Goal: Information Seeking & Learning: Learn about a topic

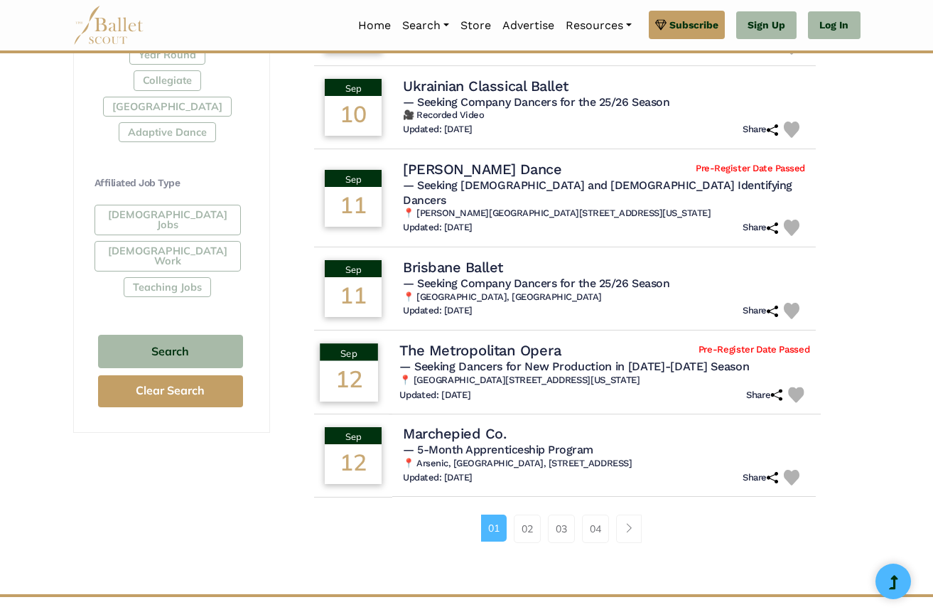
scroll to position [745, 0]
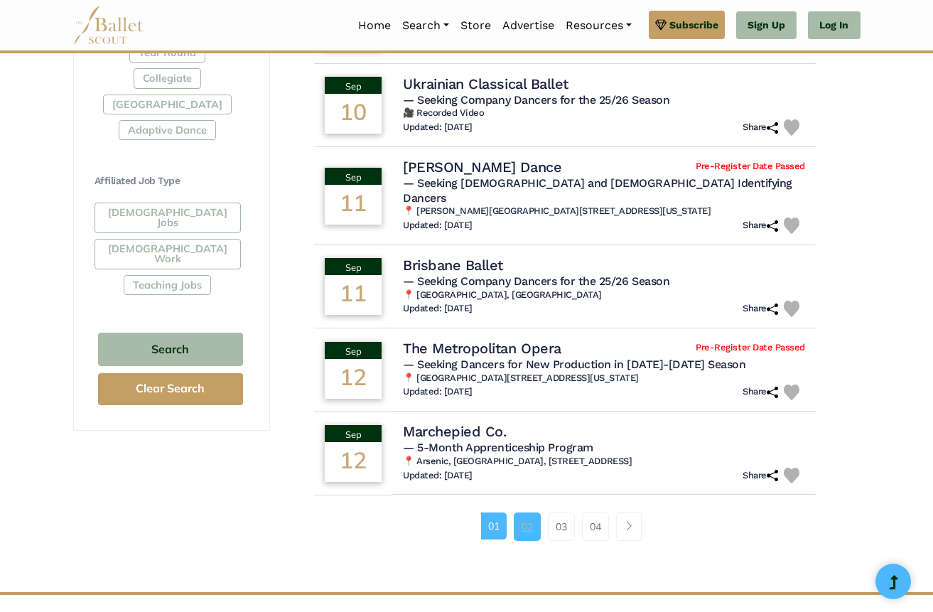
click at [524, 516] on link "02" at bounding box center [527, 526] width 27 height 28
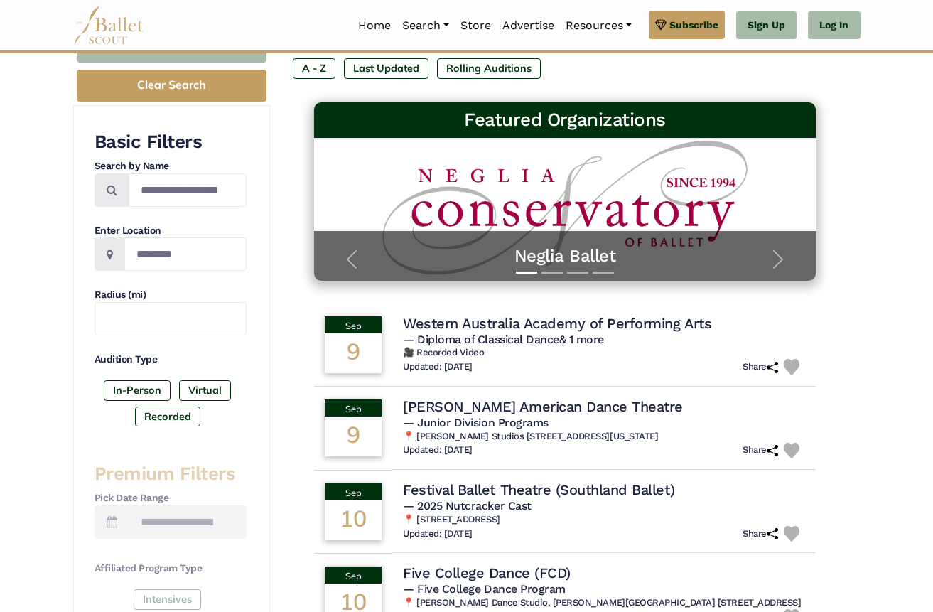
scroll to position [176, 0]
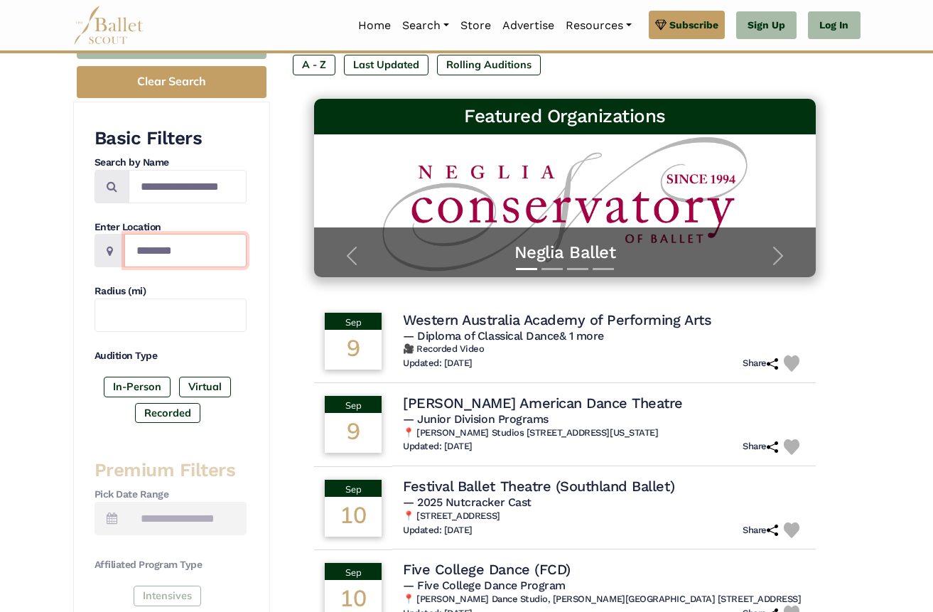
click at [166, 254] on input "Location" at bounding box center [185, 250] width 122 height 33
type input "********"
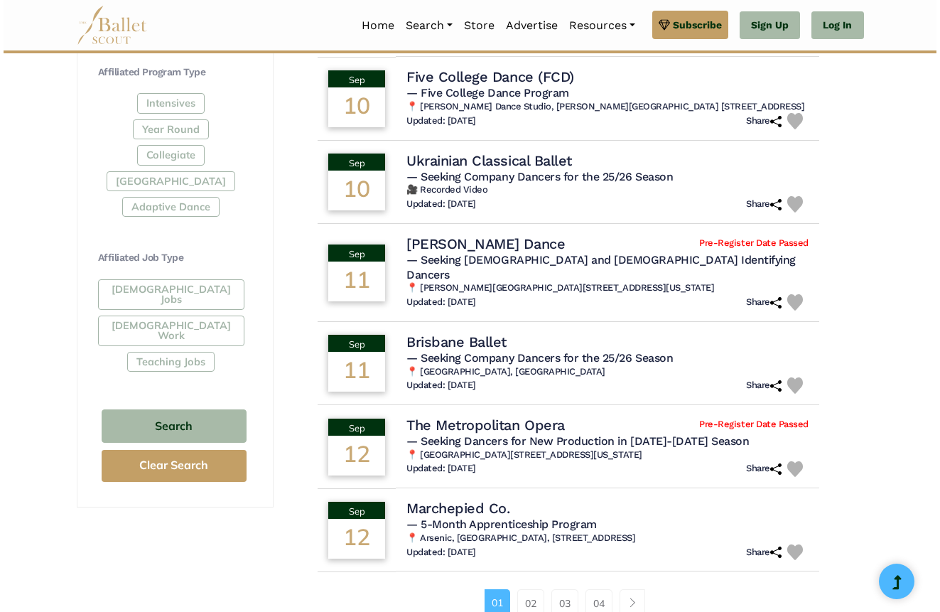
scroll to position [670, 0]
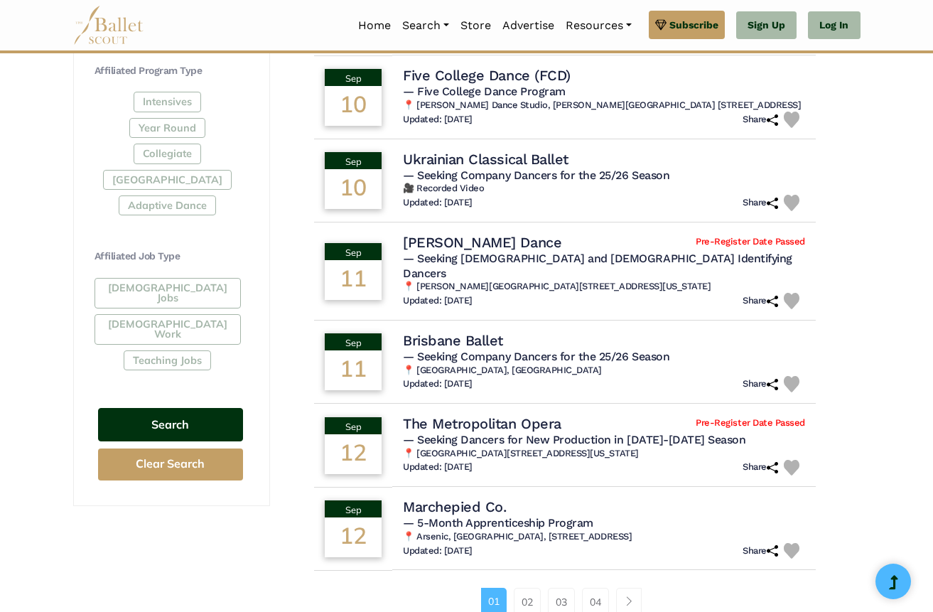
click at [167, 408] on button "Search" at bounding box center [170, 424] width 145 height 33
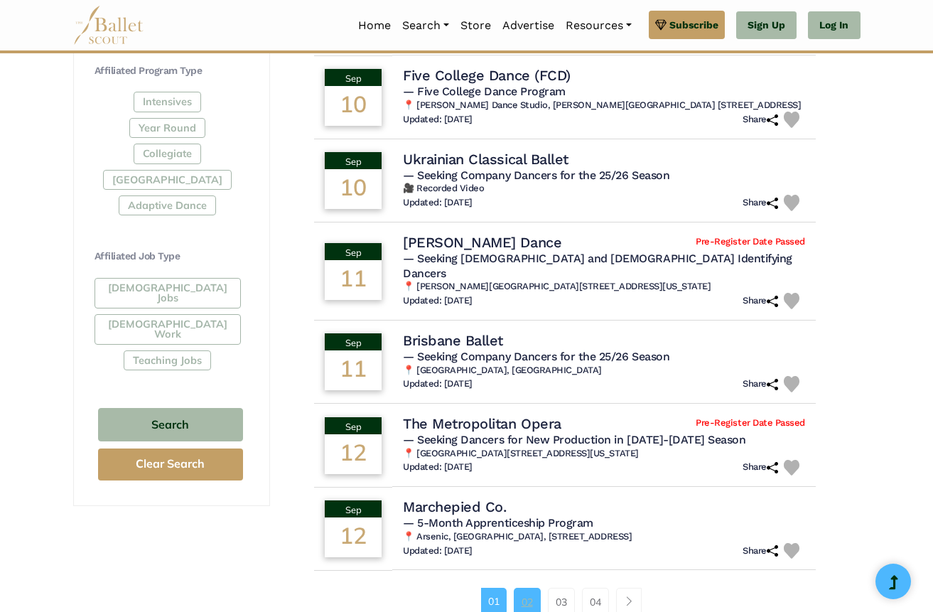
click at [524, 593] on link "02" at bounding box center [527, 602] width 27 height 28
click at [512, 160] on h4 "Ukrainian Classical Ballet" at bounding box center [484, 158] width 168 height 19
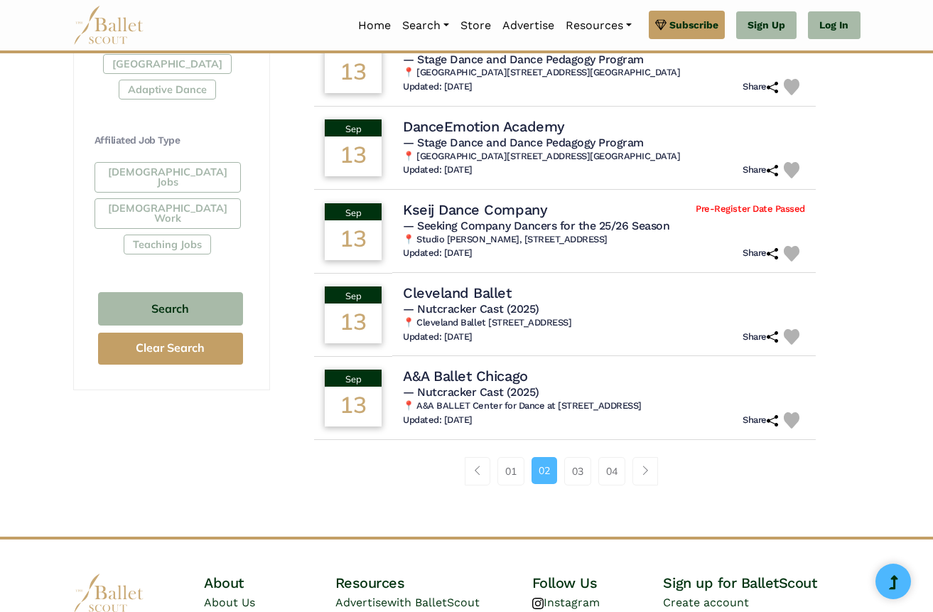
scroll to position [790, 0]
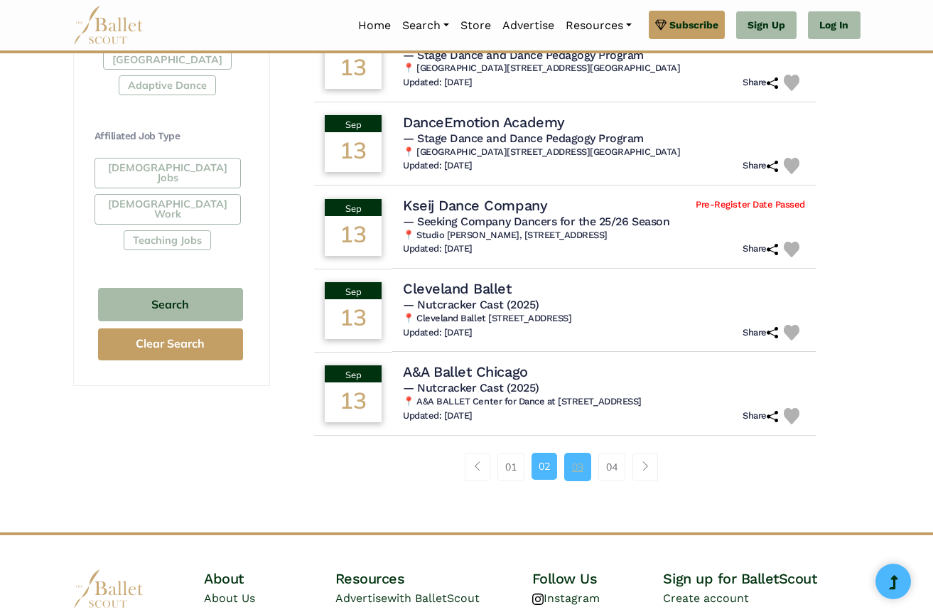
click at [577, 466] on link "03" at bounding box center [577, 467] width 27 height 28
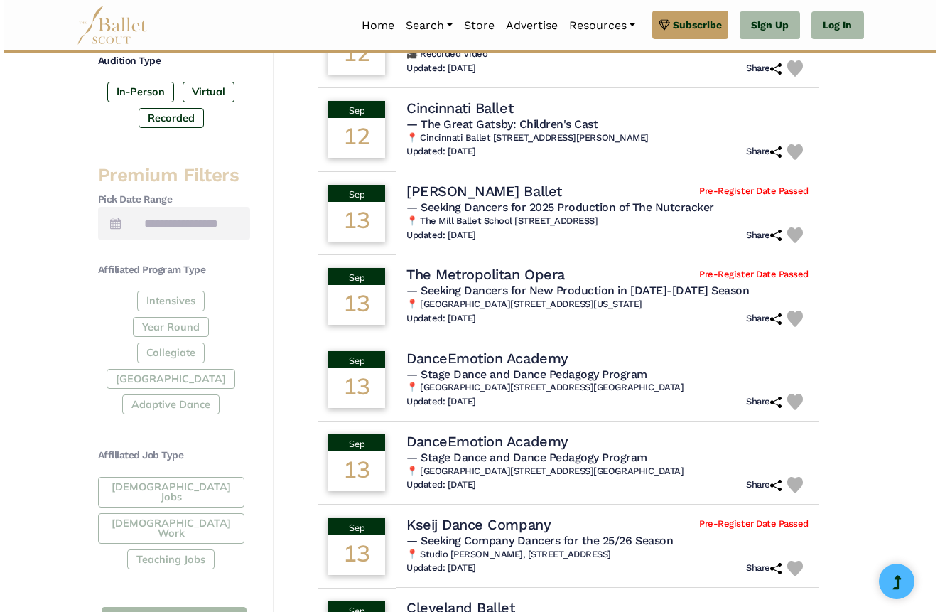
scroll to position [429, 0]
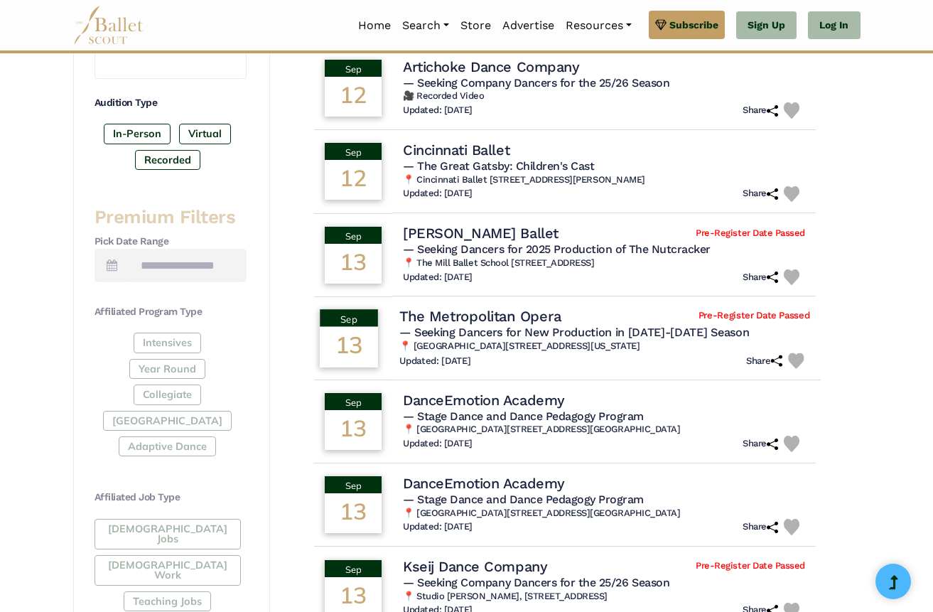
click at [552, 339] on span "— Seeking Dancers for New Production in [DATE]-[DATE] Season" at bounding box center [575, 331] width 350 height 13
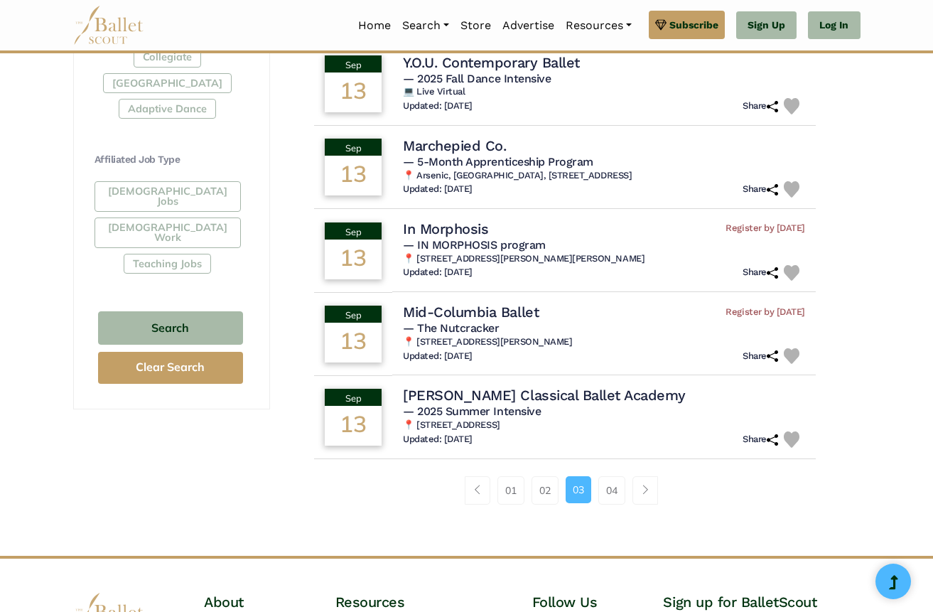
scroll to position [770, 0]
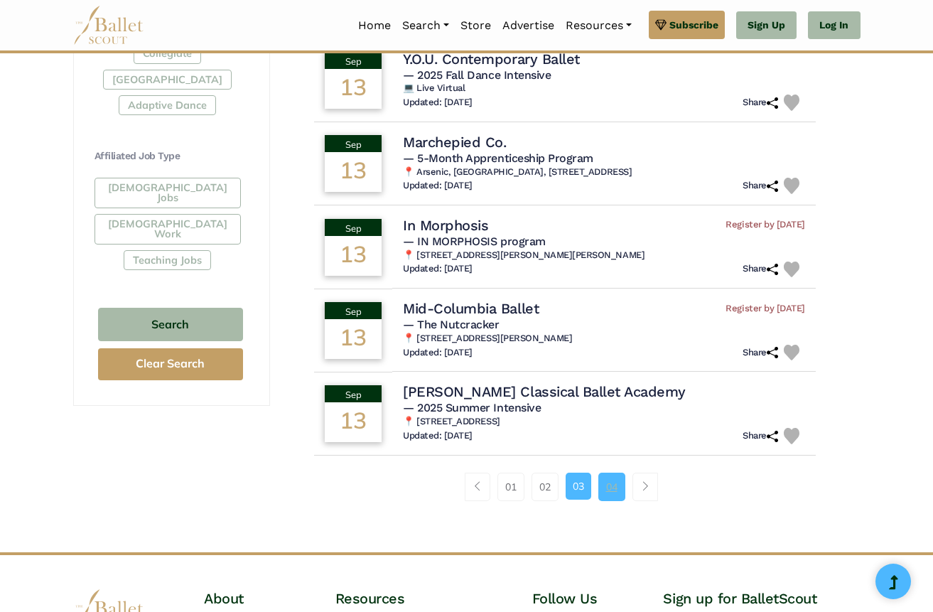
click at [611, 490] on link "04" at bounding box center [611, 486] width 27 height 28
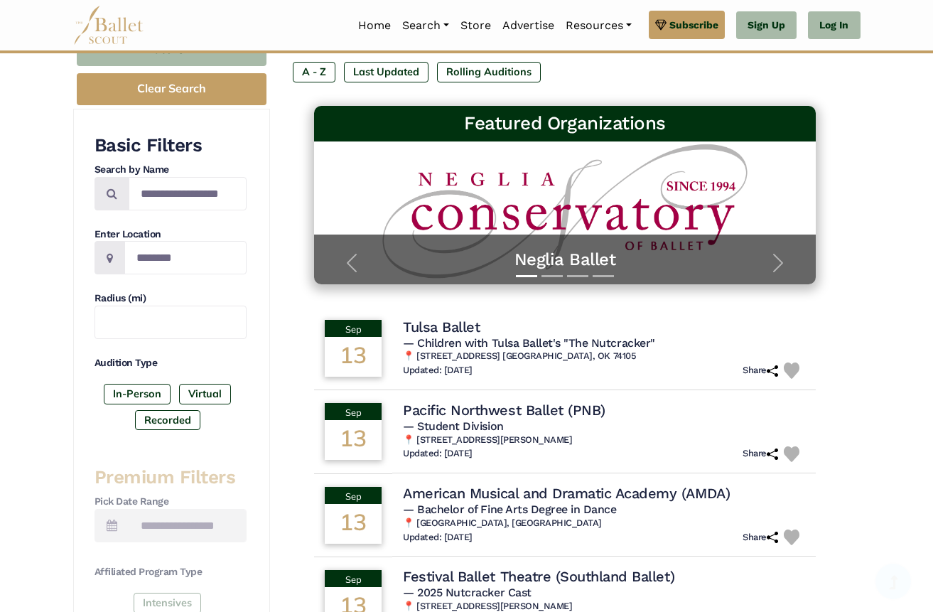
scroll to position [168, 0]
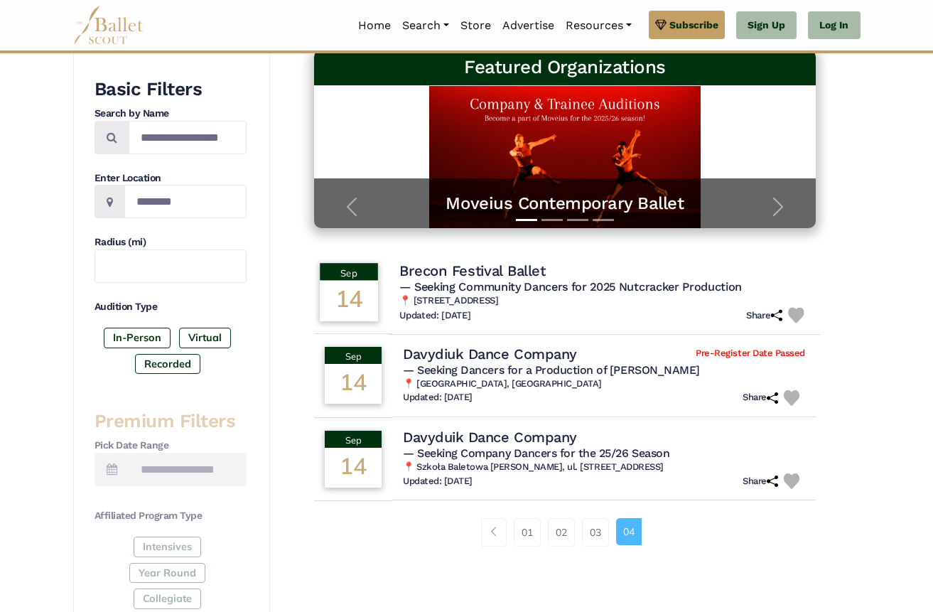
scroll to position [227, 0]
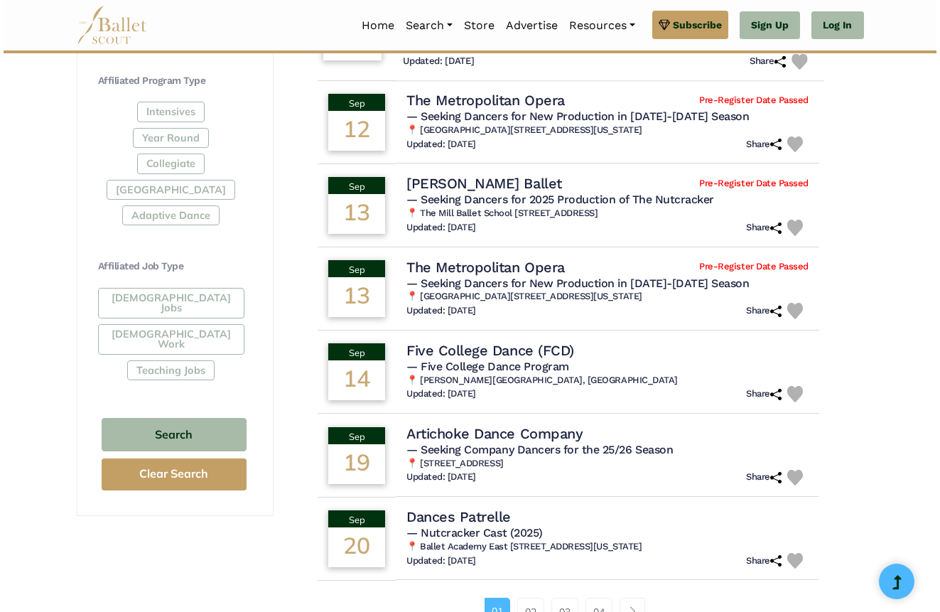
scroll to position [665, 0]
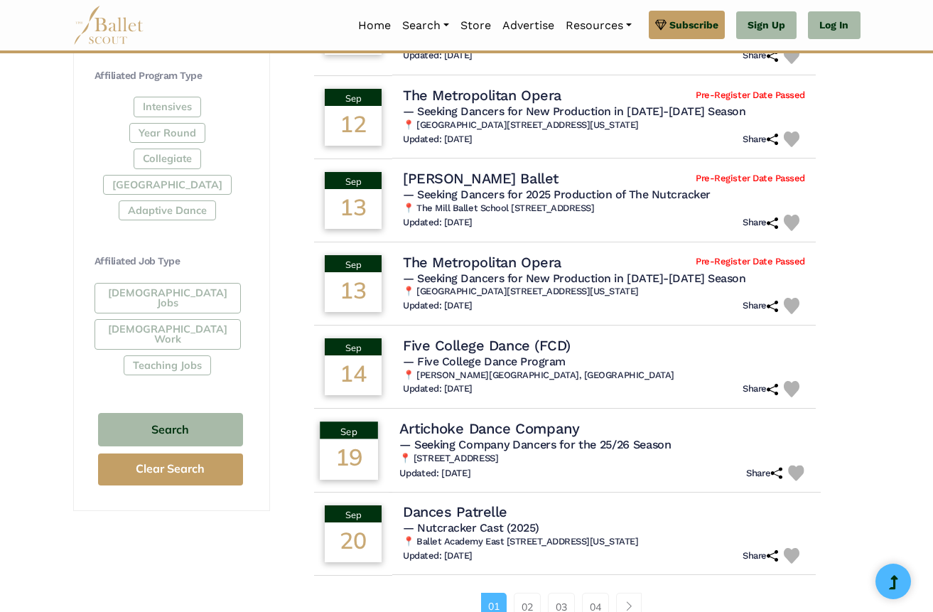
click at [519, 418] on h4 "Artichoke Dance Company" at bounding box center [490, 427] width 180 height 19
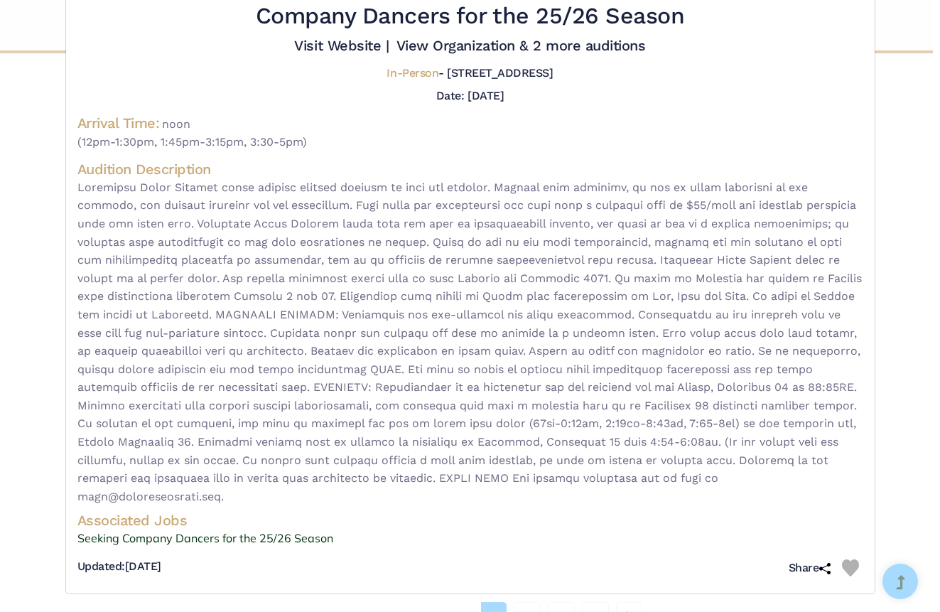
scroll to position [67, 0]
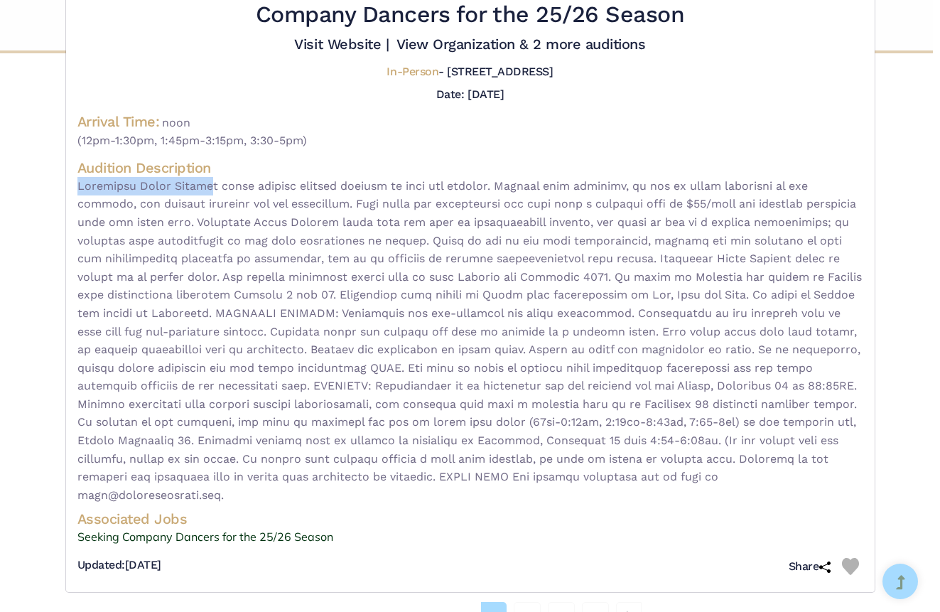
drag, startPoint x: 215, startPoint y: 187, endPoint x: 38, endPoint y: 189, distance: 177.6
click at [38, 189] on div "Artichoke Dance Company - audition for — Seeking Company Dancers for the 25/26 …" at bounding box center [470, 306] width 940 height 612
drag, startPoint x: 222, startPoint y: 186, endPoint x: 75, endPoint y: 191, distance: 147.1
click at [77, 191] on span at bounding box center [470, 341] width 786 height 328
copy span "Artichoke Dance Company"
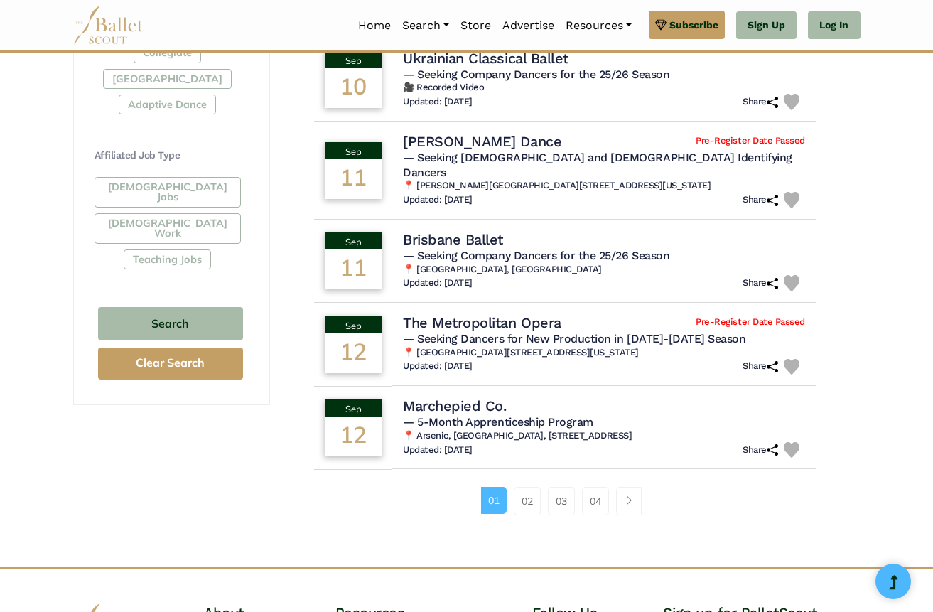
scroll to position [779, 0]
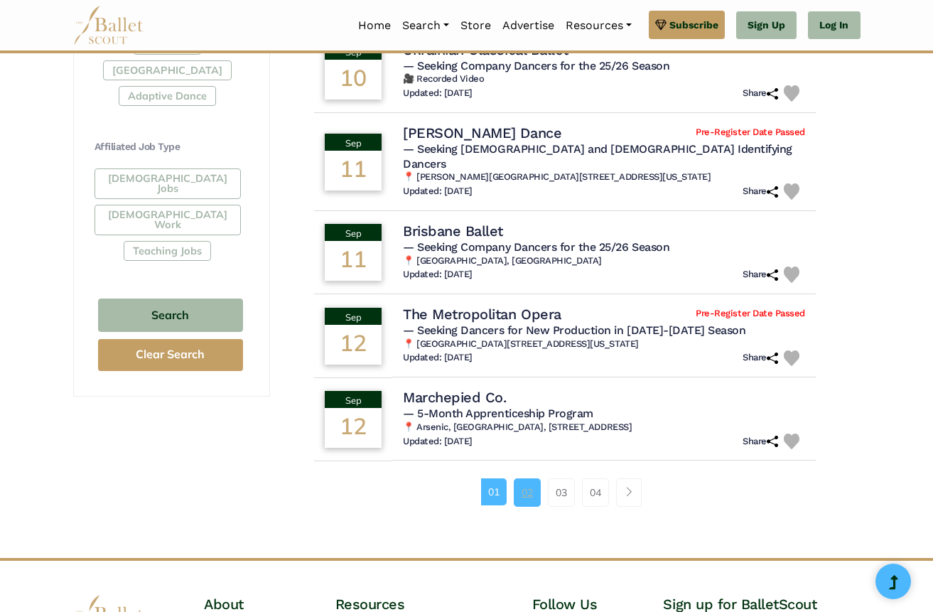
click at [523, 478] on link "02" at bounding box center [527, 492] width 27 height 28
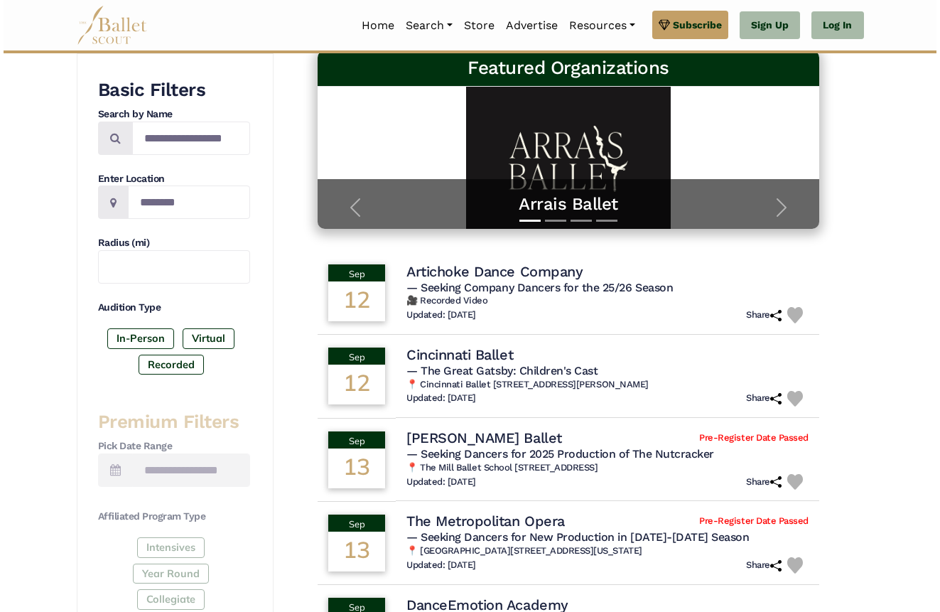
scroll to position [227, 0]
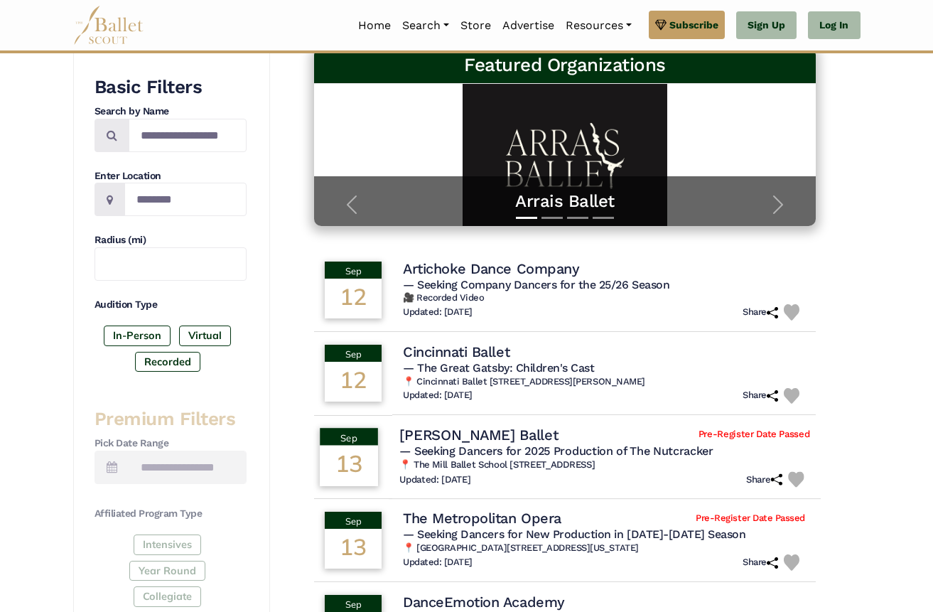
click at [426, 433] on h4 "[PERSON_NAME] Ballet" at bounding box center [479, 434] width 158 height 19
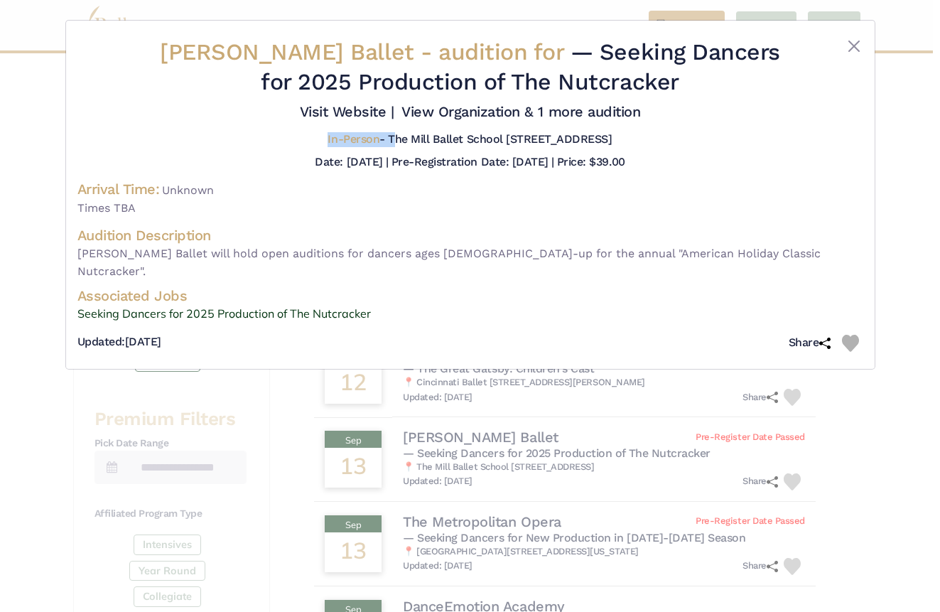
drag, startPoint x: 350, startPoint y: 139, endPoint x: 519, endPoint y: 124, distance: 169.0
click at [519, 124] on div "Roxey Ballet - audition for — Seeking Dancers for 2025 Production of The Nutcra…" at bounding box center [470, 198] width 786 height 320
click at [283, 305] on link "Seeking Dancers for 2025 Production of The Nutcracker" at bounding box center [470, 314] width 786 height 18
click at [877, 472] on div "Roxey Ballet - audition for — Seeking Dancers for 2025 Production of The Nutcra…" at bounding box center [470, 306] width 940 height 612
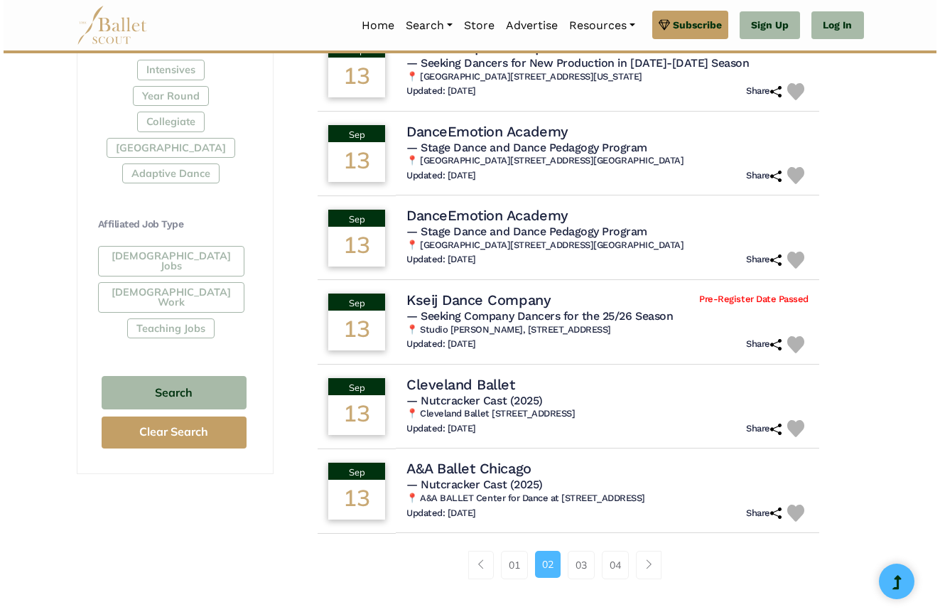
scroll to position [714, 0]
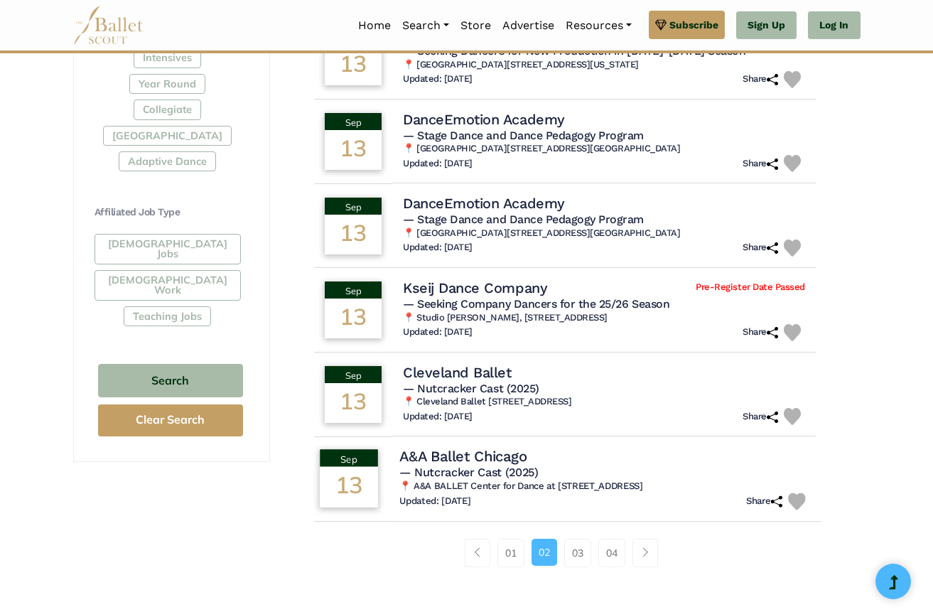
click at [458, 459] on h4 "A&A Ballet Chicago" at bounding box center [463, 455] width 127 height 19
